Goal: Task Accomplishment & Management: Manage account settings

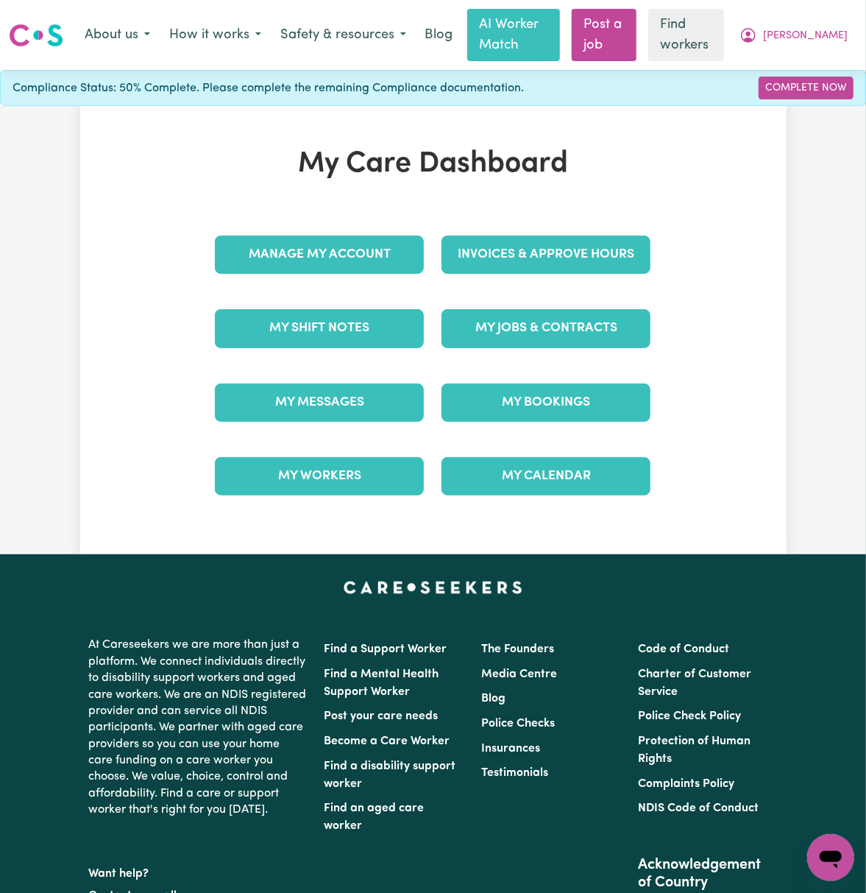
click at [621, 236] on link "Invoices & Approve Hours" at bounding box center [546, 255] width 209 height 38
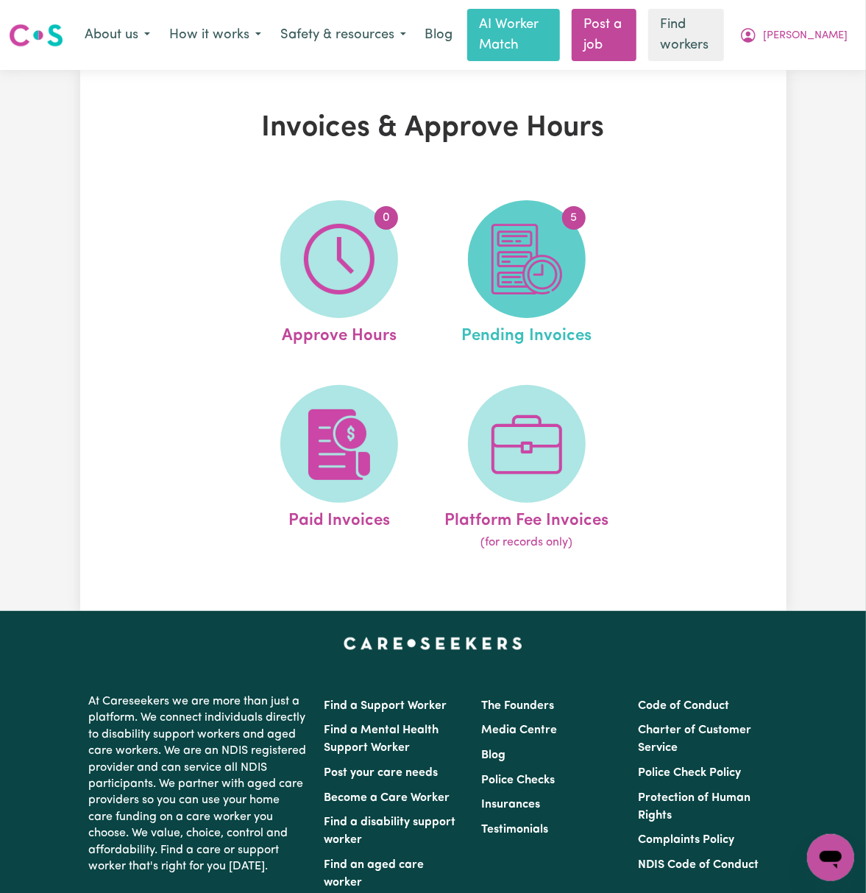
click at [568, 275] on span "5" at bounding box center [527, 259] width 118 height 118
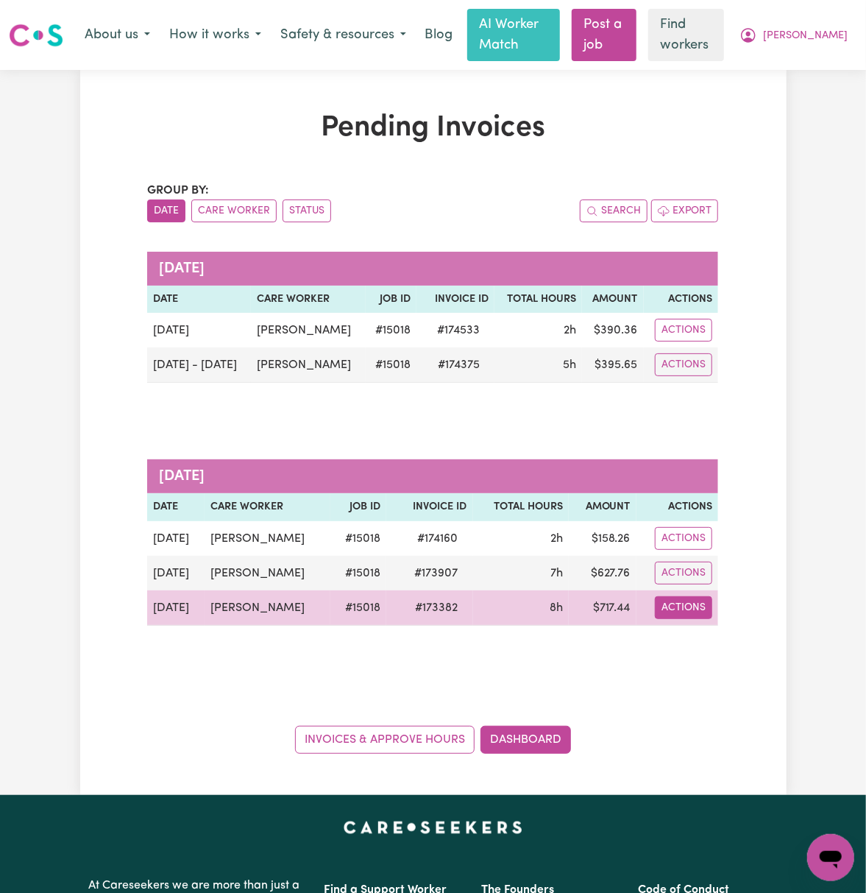
click at [691, 612] on button "Actions" at bounding box center [683, 607] width 57 height 23
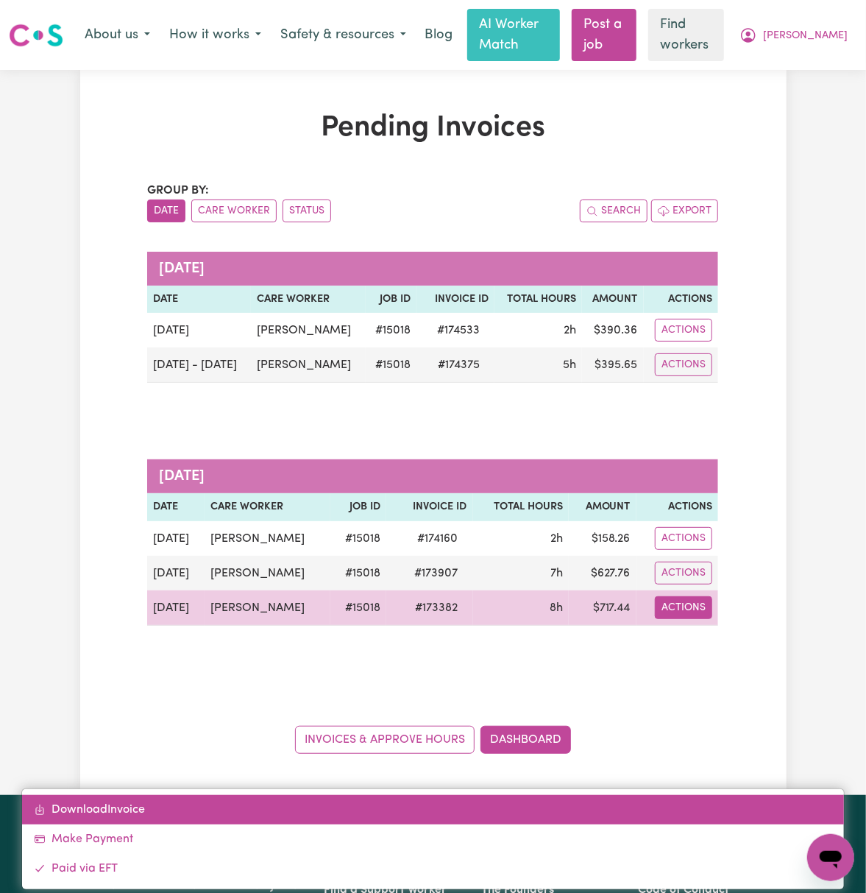
click at [537, 810] on link "Download Invoice" at bounding box center [433, 809] width 822 height 29
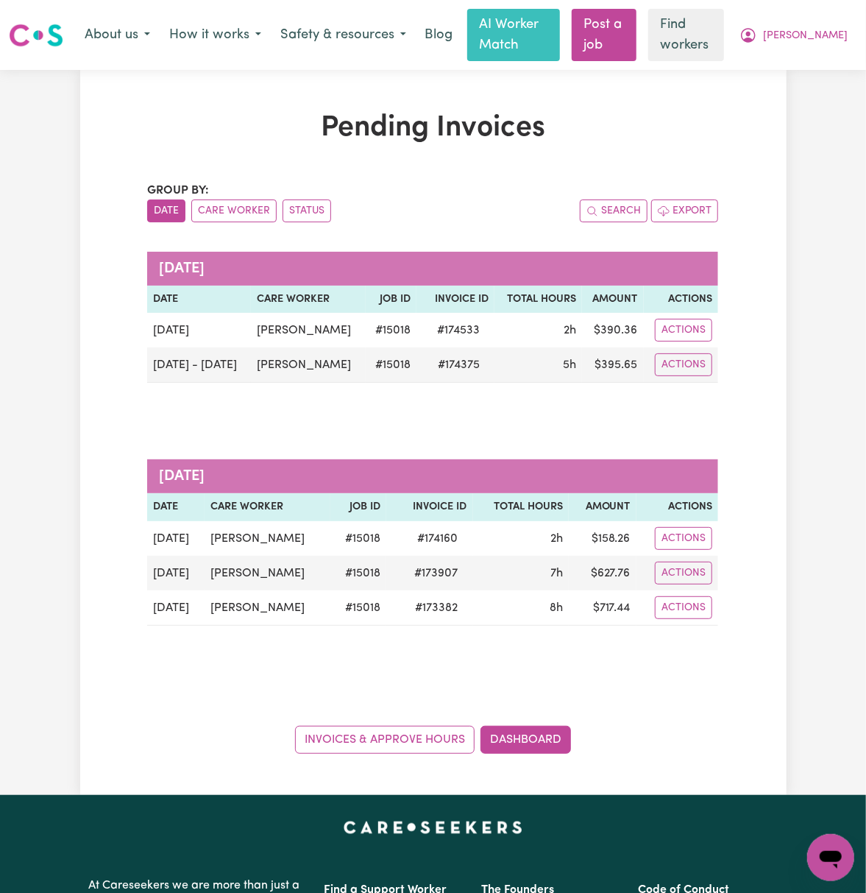
drag, startPoint x: 178, startPoint y: 134, endPoint x: 409, endPoint y: 134, distance: 231.2
click at [180, 134] on h1 "Pending Invoices" at bounding box center [432, 128] width 571 height 35
click at [814, 32] on button "[PERSON_NAME]" at bounding box center [793, 35] width 127 height 31
click at [816, 80] on link "My Dashboard" at bounding box center [799, 66] width 116 height 28
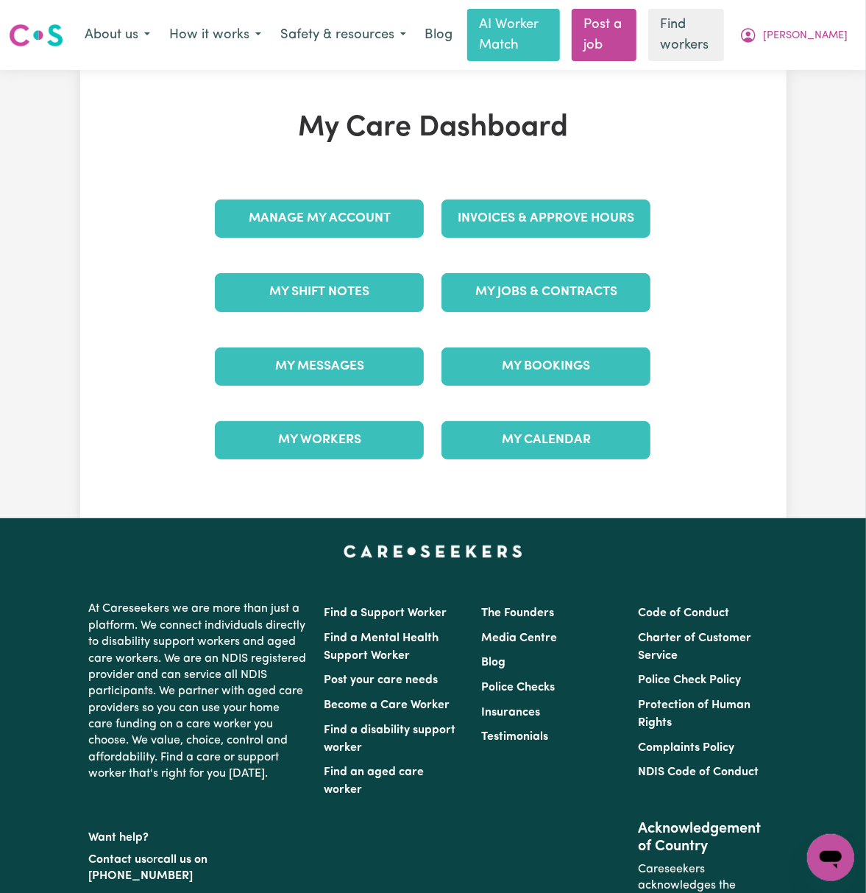
click at [816, 80] on div "My Care Dashboard Manage My Account Invoices & Approve Hours My Shift Notes My …" at bounding box center [433, 294] width 866 height 448
click at [578, 292] on link "My Jobs & Contracts" at bounding box center [546, 292] width 209 height 38
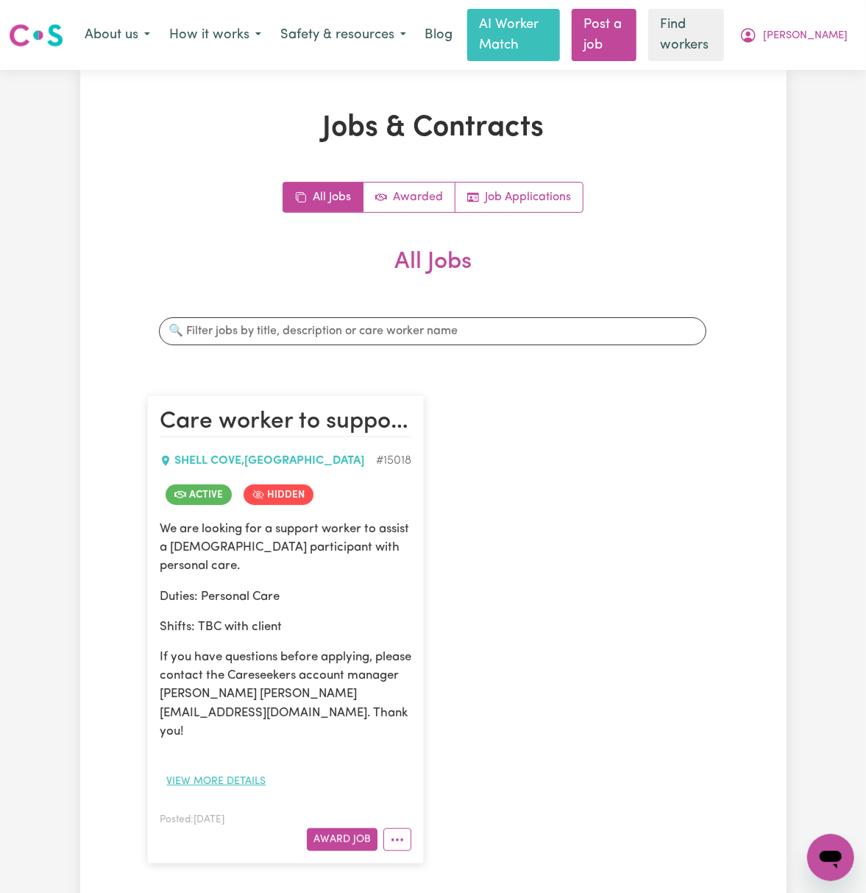
click at [224, 770] on button "View more details" at bounding box center [216, 781] width 113 height 23
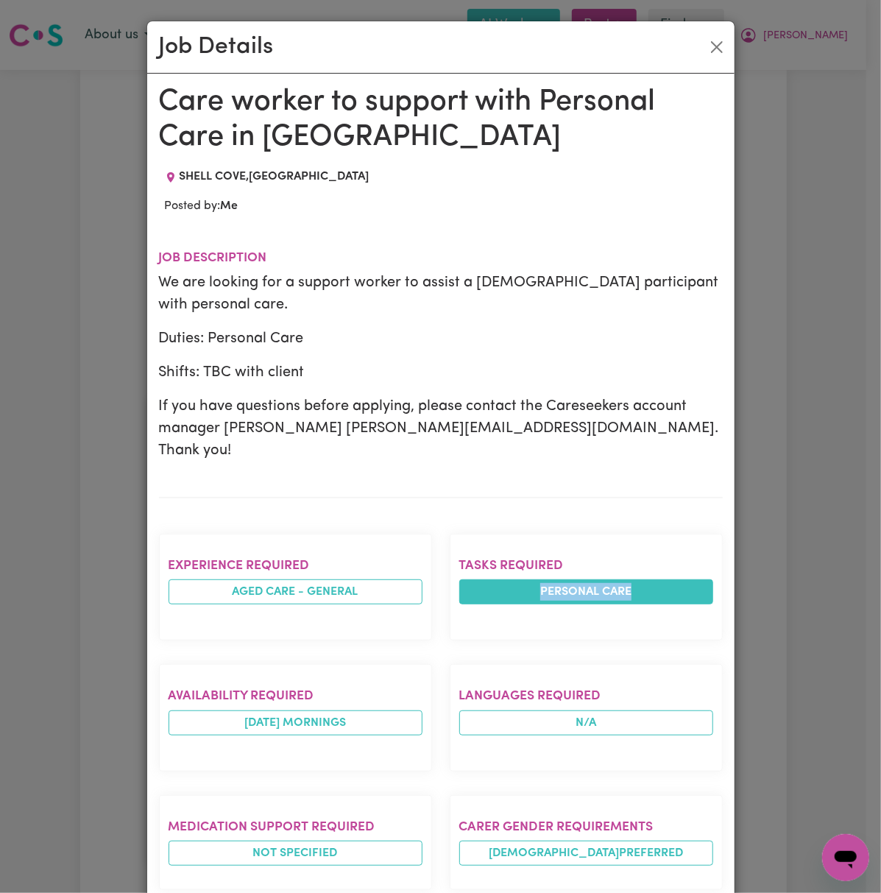
drag, startPoint x: 525, startPoint y: 564, endPoint x: 649, endPoint y: 562, distance: 123.7
click at [649, 579] on li "Personal care" at bounding box center [586, 591] width 254 height 25
copy li "Personal care"
click at [716, 47] on button "Close" at bounding box center [717, 47] width 24 height 24
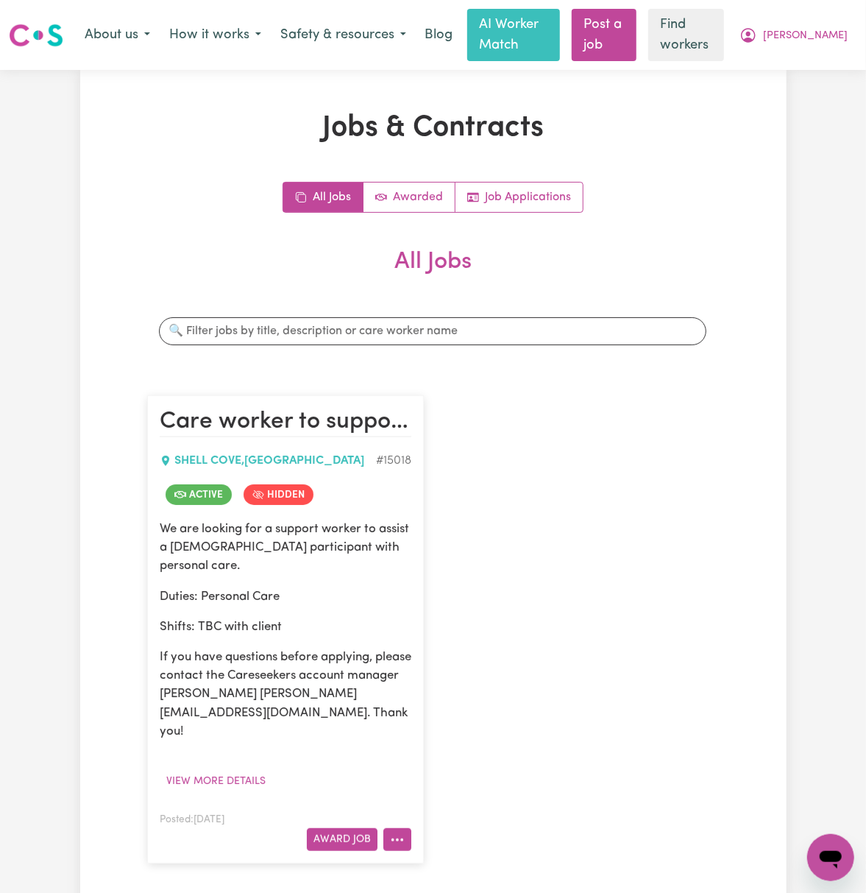
click at [389, 828] on button "More options" at bounding box center [398, 839] width 28 height 23
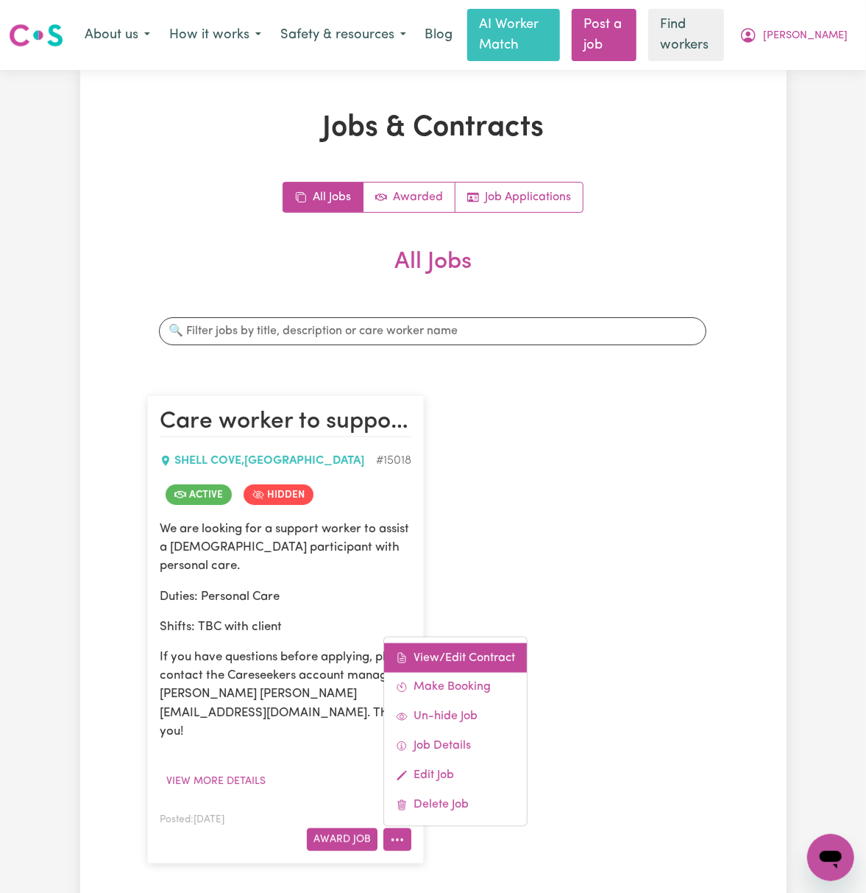
click at [437, 643] on link "View/Edit Contract" at bounding box center [455, 657] width 143 height 29
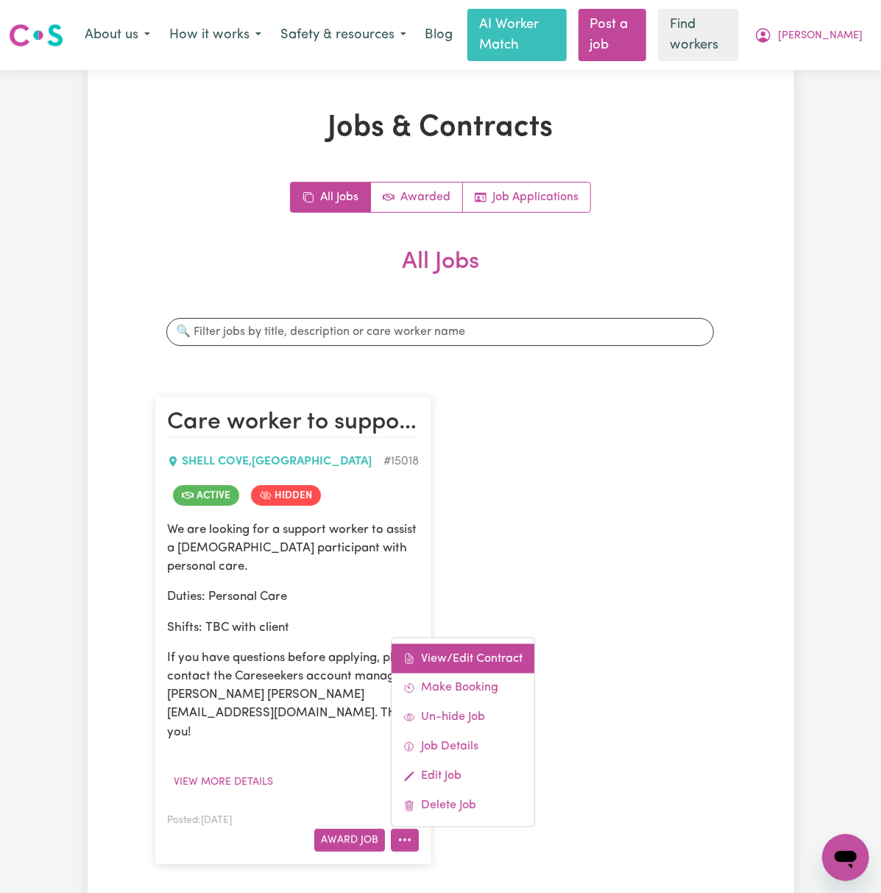
select select "WEEKDAY_DAYTIME"
select select "ASSISTANCE_SELF_CARE"
select select "ONE"
select select "[DATE]"
select select "ASSISTANCE_SELF_CARE"
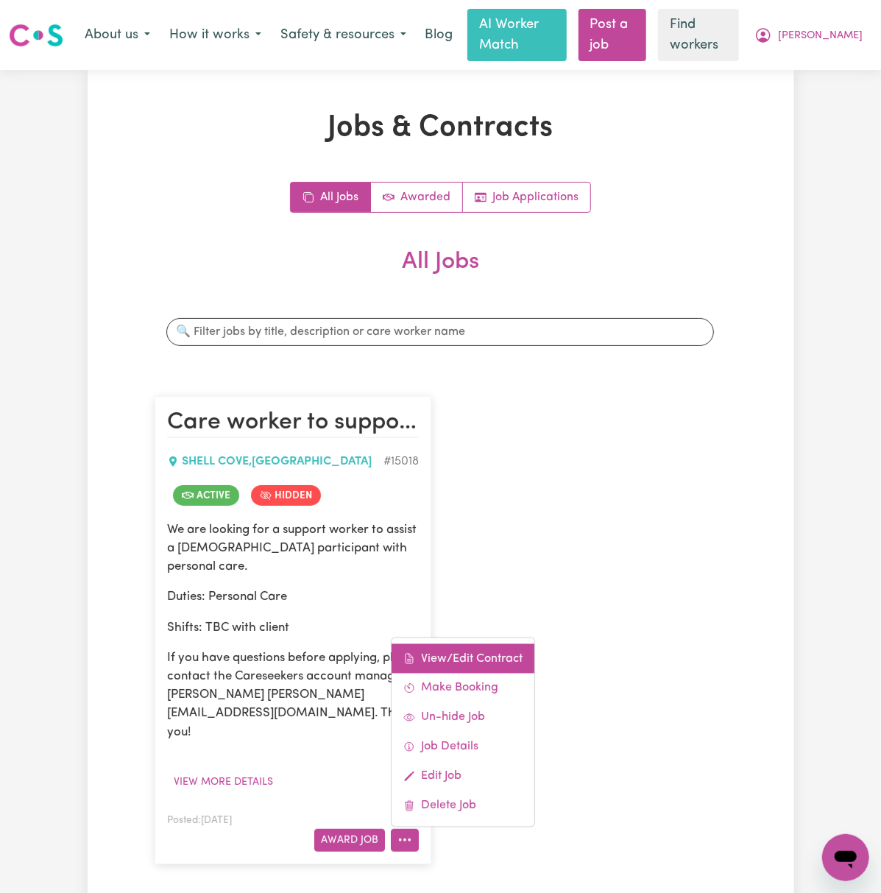
select select "ONE"
select select "[DATE]"
select select "ASSISTANCE_SELF_CARE"
select select "ONE"
select select "PUBLIC_HOLIDAY"
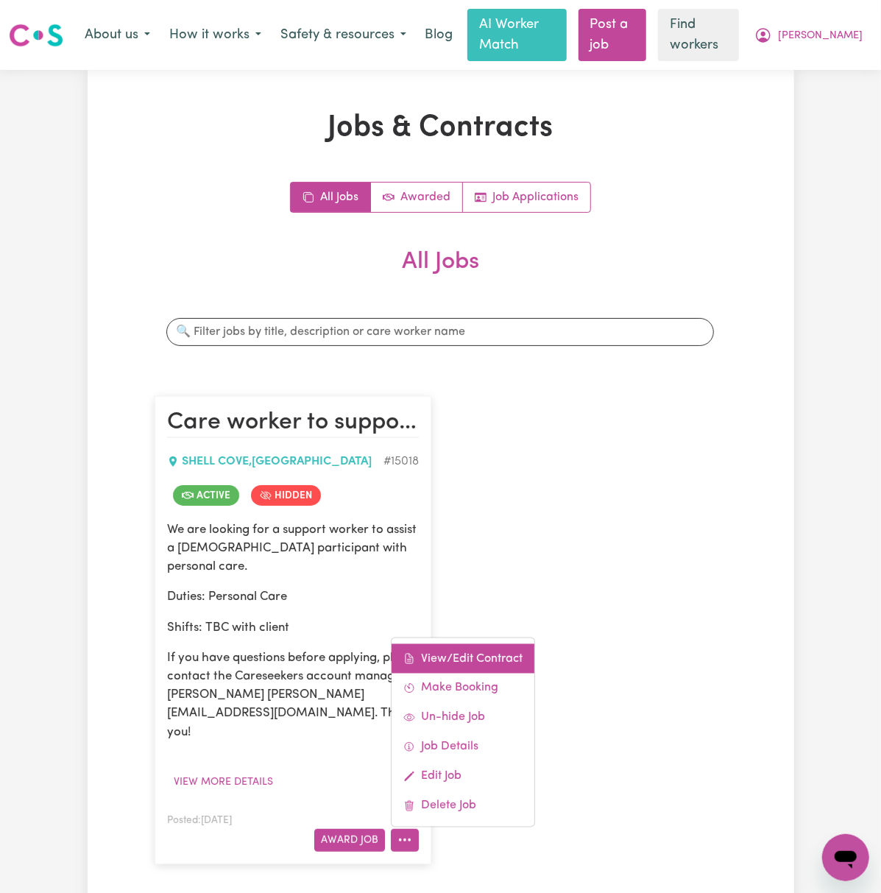
select select "ASSISTANCE_SELF_CARE"
select select "ONE"
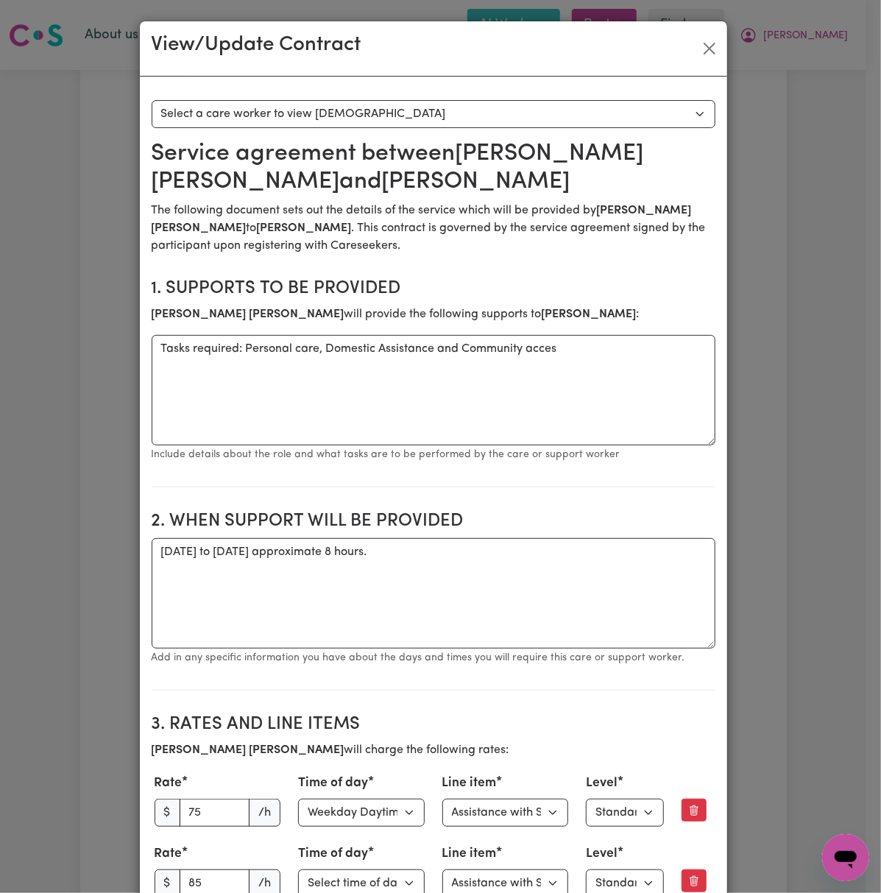
click at [465, 109] on select "Select a care worker to view [DEMOGRAPHIC_DATA] #10580 - [PERSON_NAME] (contrac…" at bounding box center [434, 114] width 564 height 28
select select "10192"
click at [152, 100] on select "Select a care worker to view [DEMOGRAPHIC_DATA] #10580 - [PERSON_NAME] (contrac…" at bounding box center [434, 114] width 564 height 28
drag, startPoint x: 239, startPoint y: 346, endPoint x: 557, endPoint y: 347, distance: 317.3
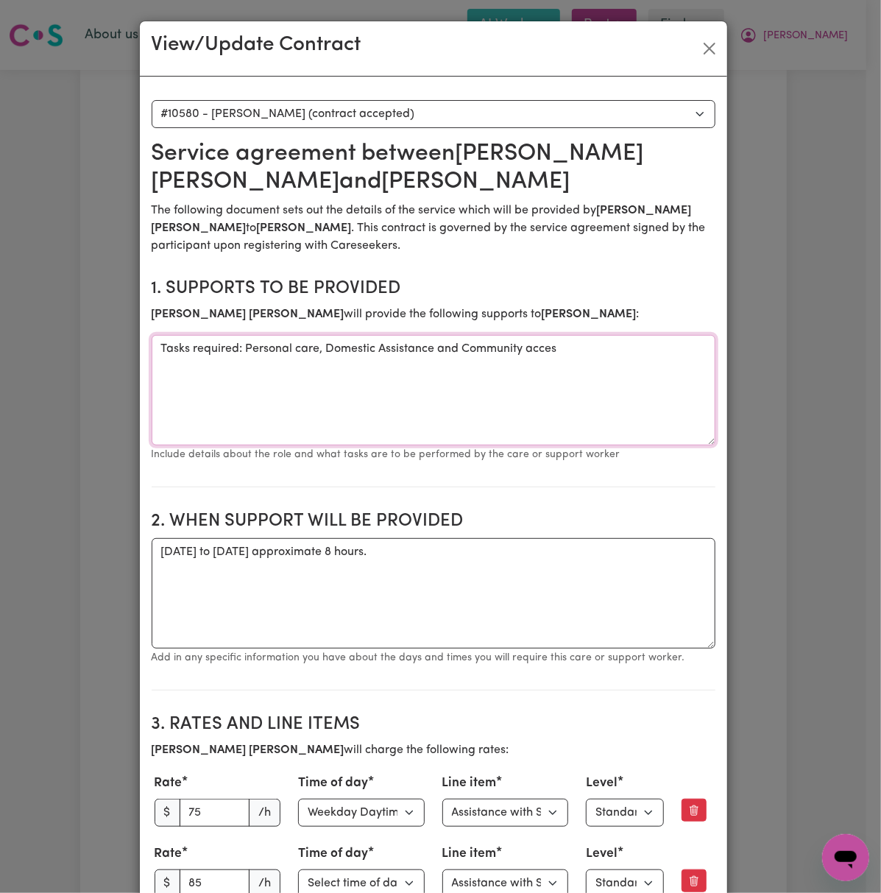
click at [557, 347] on textarea "Tasks required: Personal care, Domestic Assistance and Community acces" at bounding box center [434, 390] width 564 height 110
click at [708, 46] on button "Close" at bounding box center [710, 49] width 24 height 24
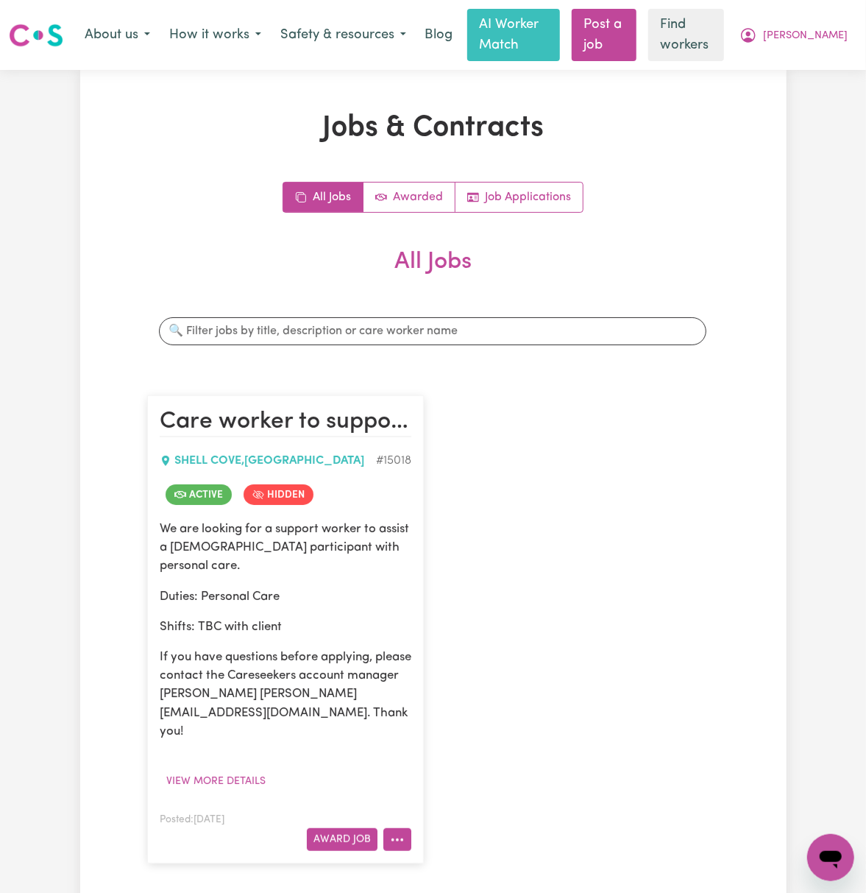
click at [405, 828] on button "More options" at bounding box center [398, 839] width 28 height 23
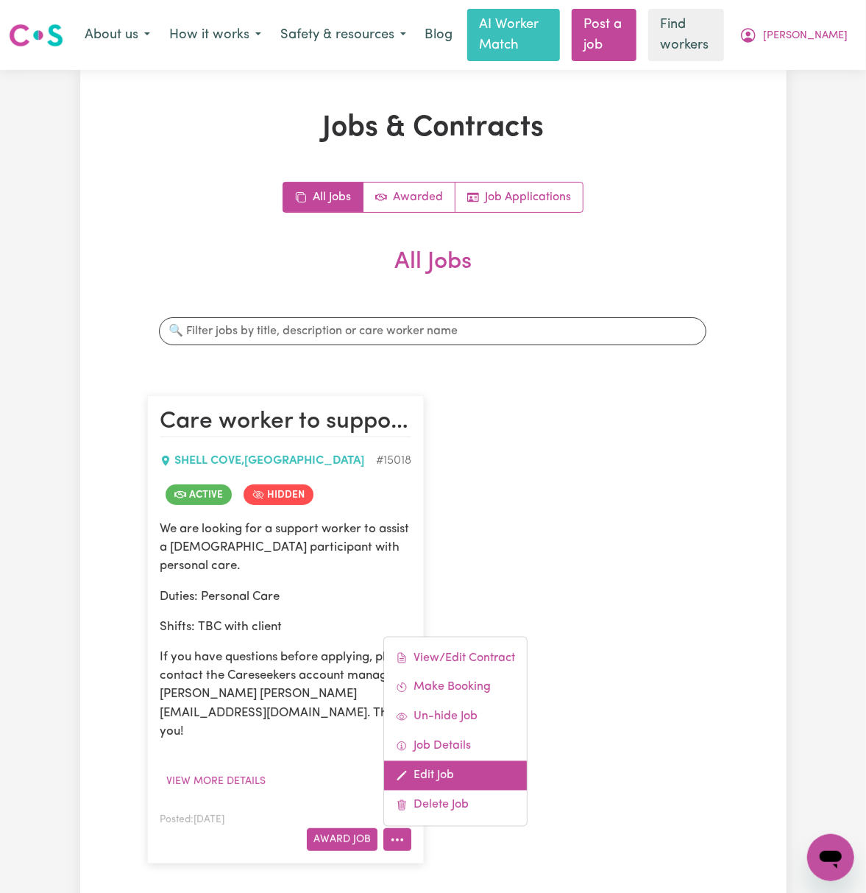
click at [434, 761] on link "Edit Job" at bounding box center [455, 775] width 143 height 29
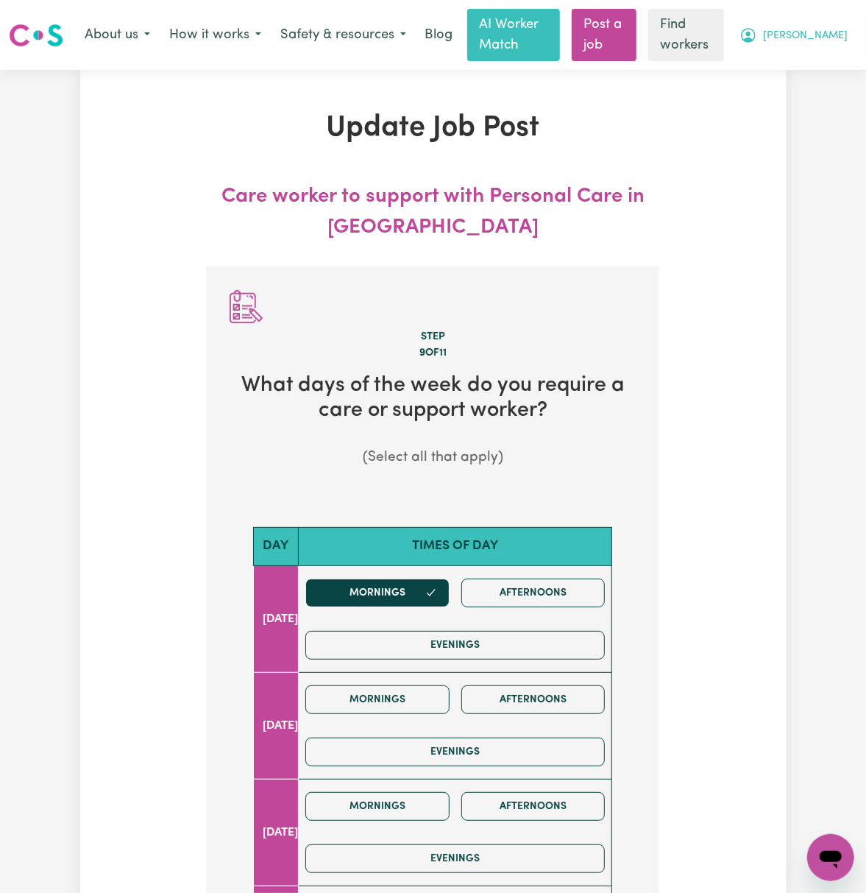
click at [840, 35] on span "[PERSON_NAME]" at bounding box center [805, 36] width 85 height 16
click at [823, 94] on link "Logout" at bounding box center [799, 94] width 116 height 28
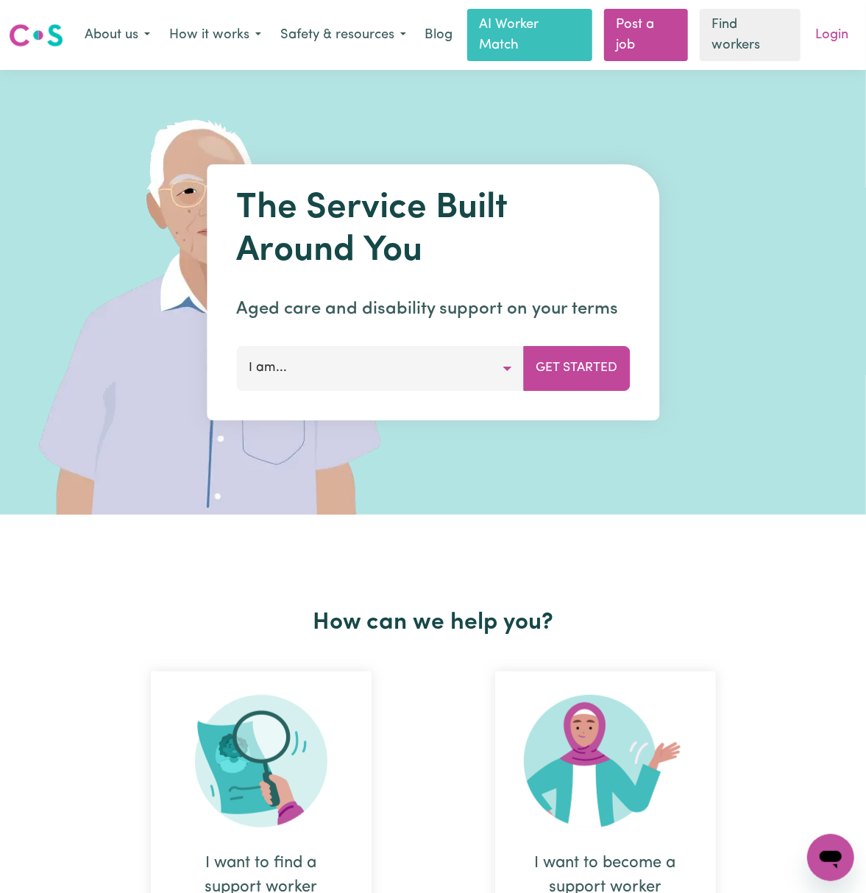
click at [843, 22] on link "Login" at bounding box center [832, 35] width 51 height 32
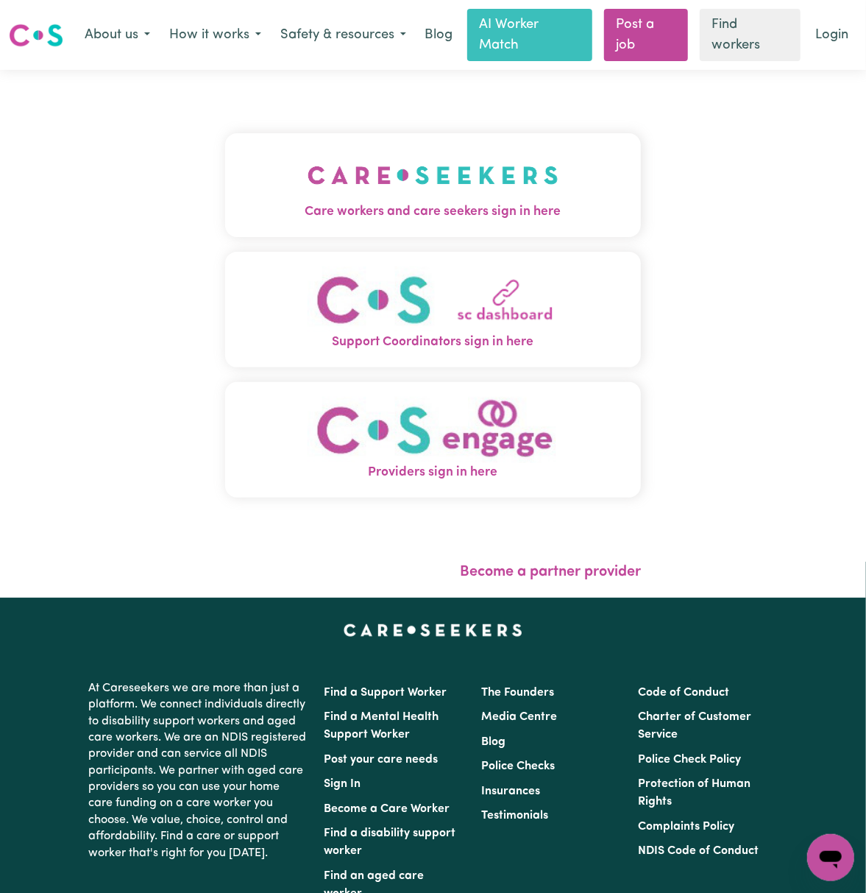
click at [361, 193] on img "Care workers and care seekers sign in here" at bounding box center [433, 175] width 251 height 54
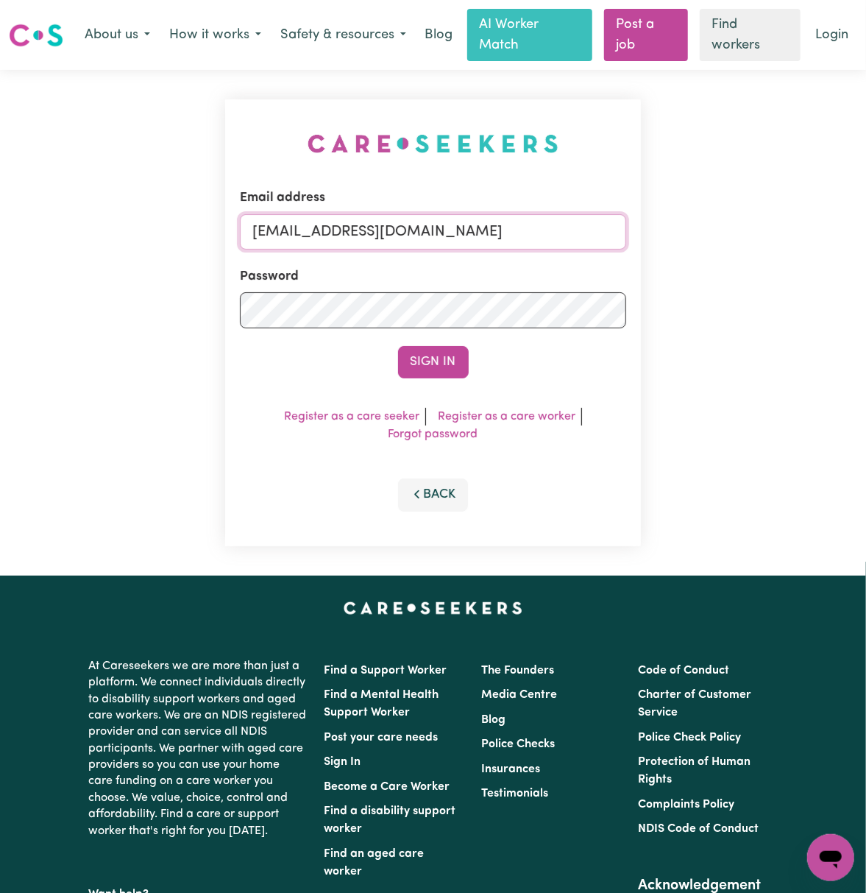
drag, startPoint x: 284, startPoint y: 237, endPoint x: 296, endPoint y: 240, distance: 12.1
click at [286, 237] on input "[EMAIL_ADDRESS][DOMAIN_NAME]" at bounding box center [433, 231] width 386 height 35
drag, startPoint x: 333, startPoint y: 225, endPoint x: 723, endPoint y: 233, distance: 390.2
click at [723, 233] on div "Email address [EMAIL_ADDRESS][DOMAIN_NAME] Password Sign In Register as a care …" at bounding box center [433, 323] width 866 height 506
type input "superuser~[EMAIL_ADDRESS][DOMAIN_NAME]"
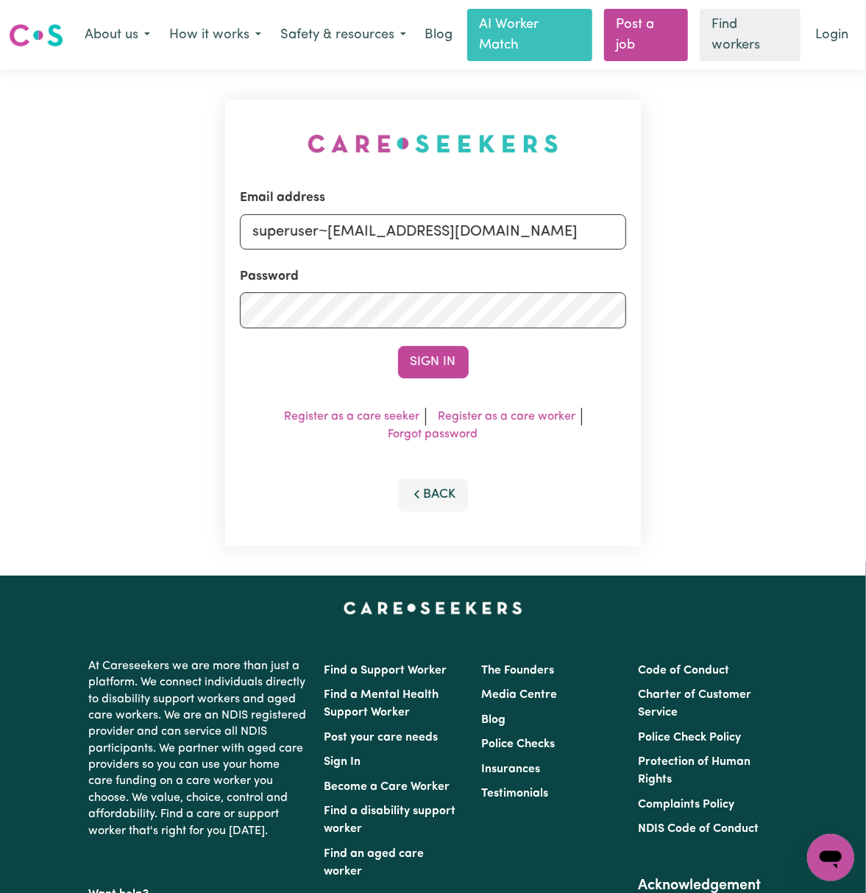
click at [398, 346] on button "Sign In" at bounding box center [433, 362] width 71 height 32
